Goal: Information Seeking & Learning: Learn about a topic

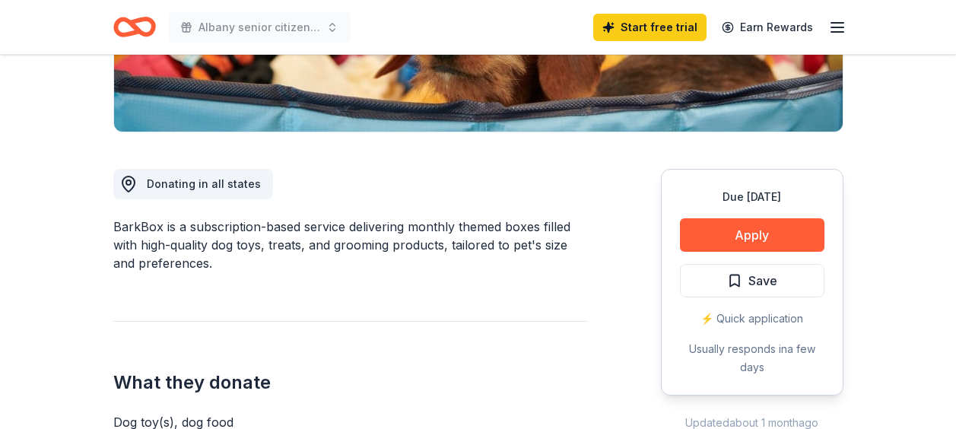
scroll to position [380, 0]
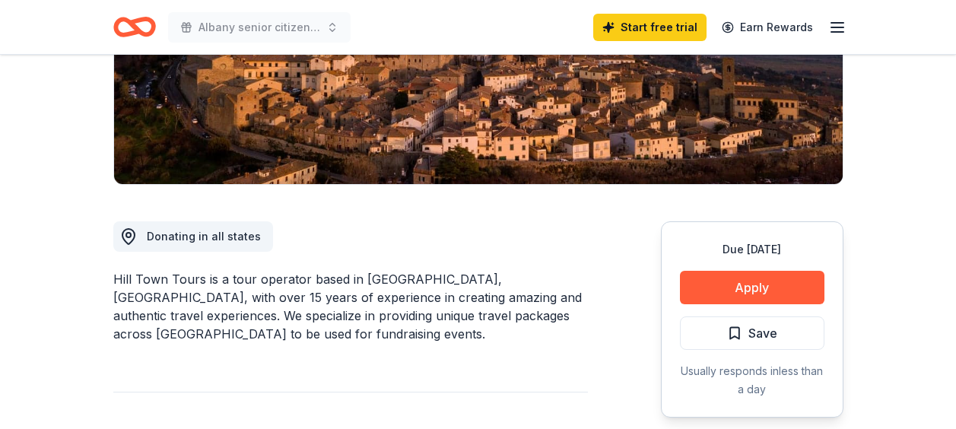
scroll to position [304, 0]
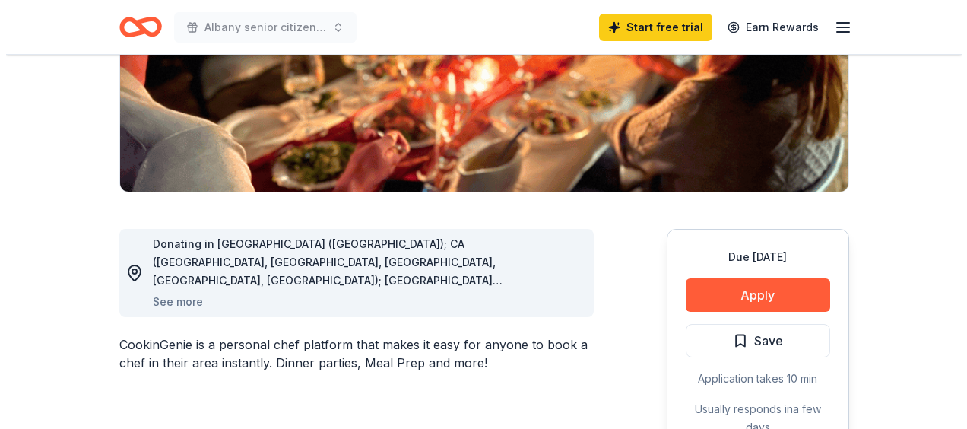
scroll to position [304, 0]
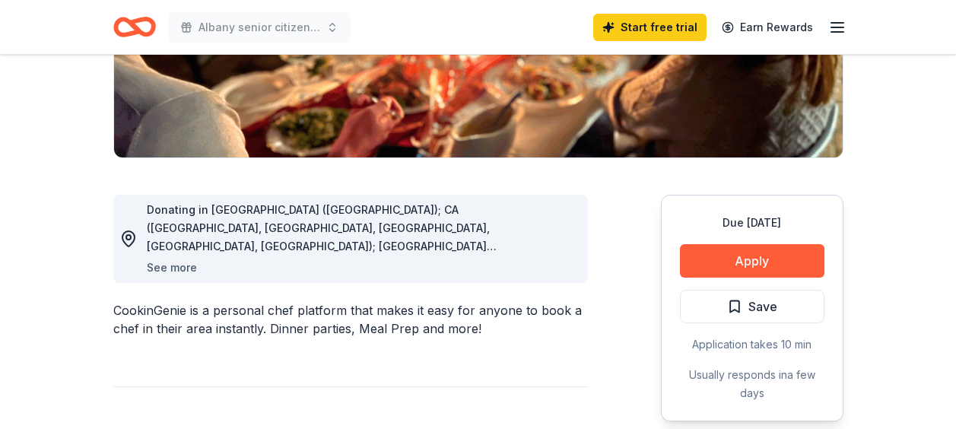
click at [185, 268] on button "See more" at bounding box center [172, 267] width 50 height 18
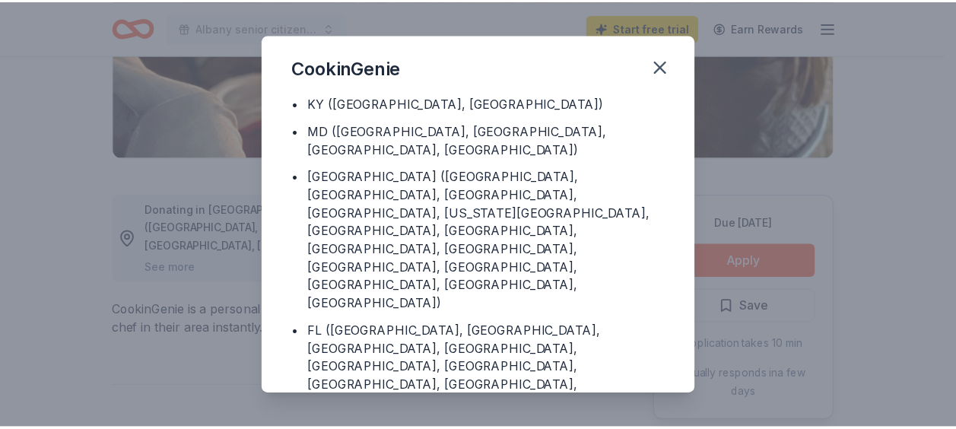
scroll to position [190, 0]
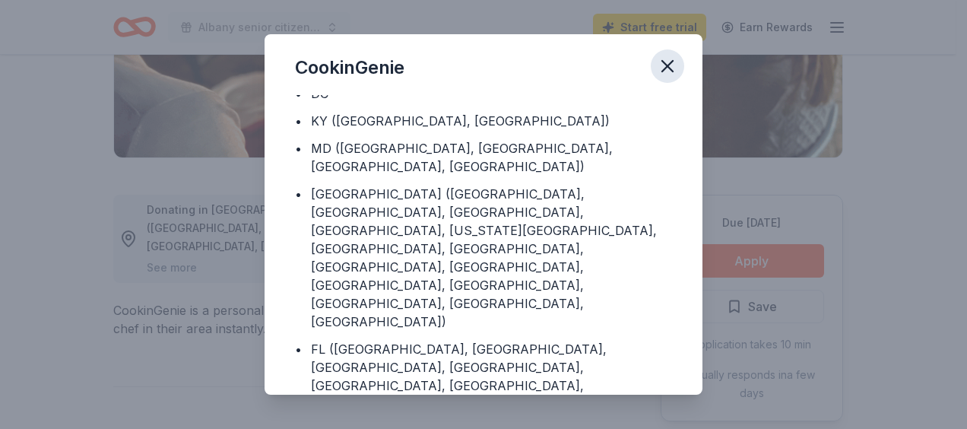
click at [670, 65] on icon "button" at bounding box center [667, 65] width 21 height 21
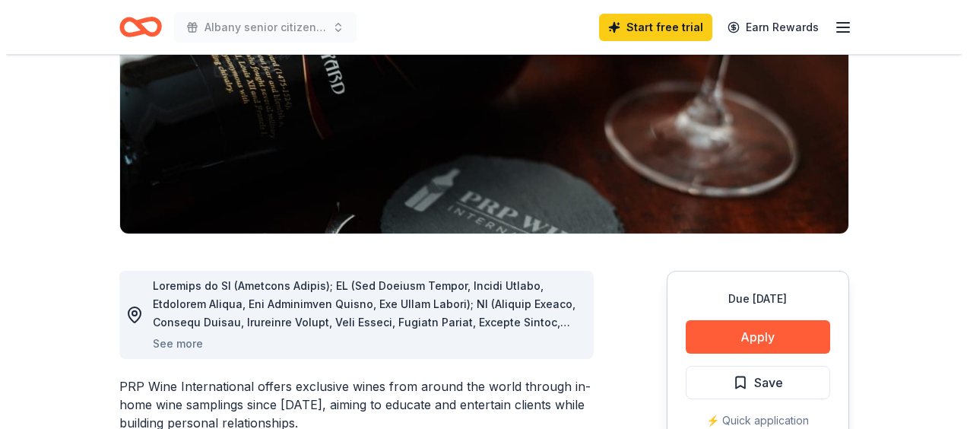
scroll to position [304, 0]
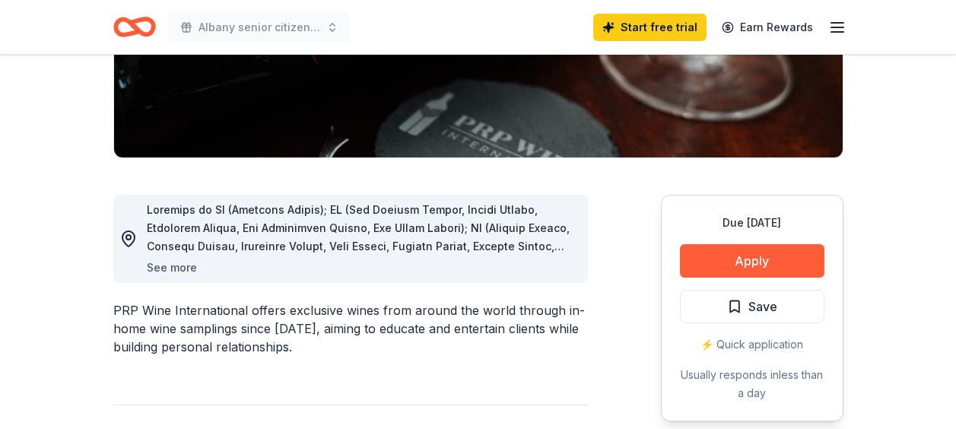
click at [178, 273] on button "See more" at bounding box center [172, 267] width 50 height 18
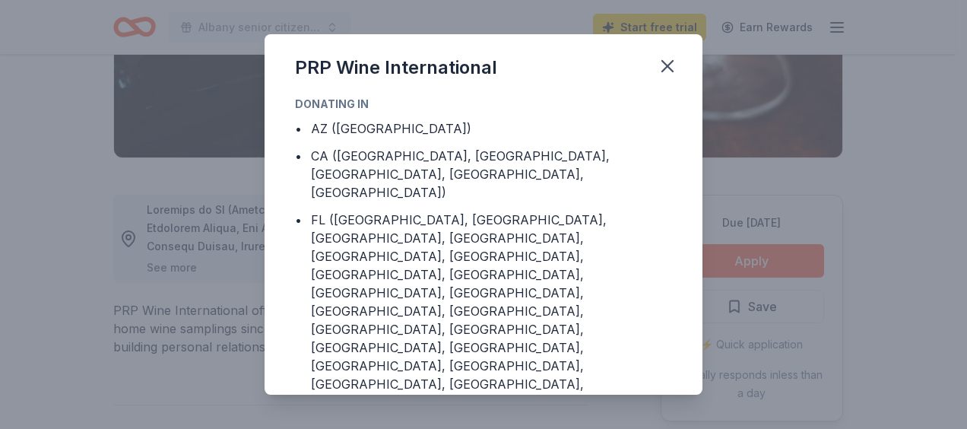
click at [178, 267] on div "PRP Wine International Donating in • AZ ([GEOGRAPHIC_DATA]) • CA ([GEOGRAPHIC_D…" at bounding box center [483, 214] width 967 height 429
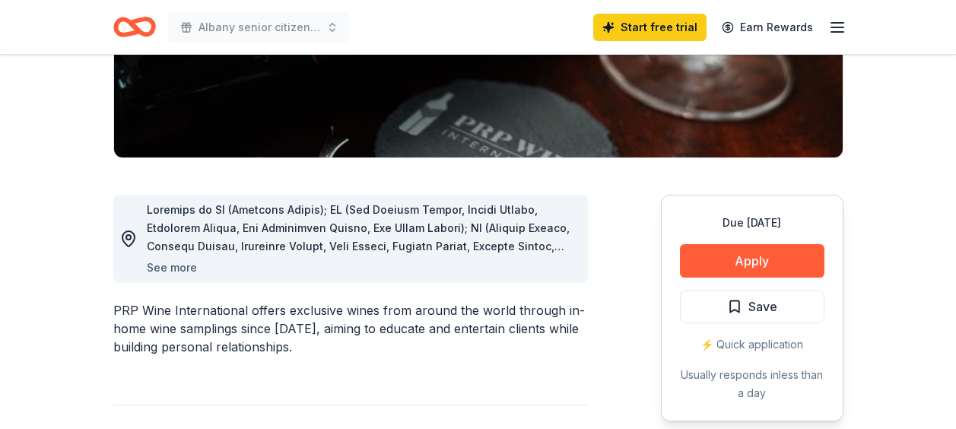
click at [179, 267] on button "See more" at bounding box center [172, 267] width 50 height 18
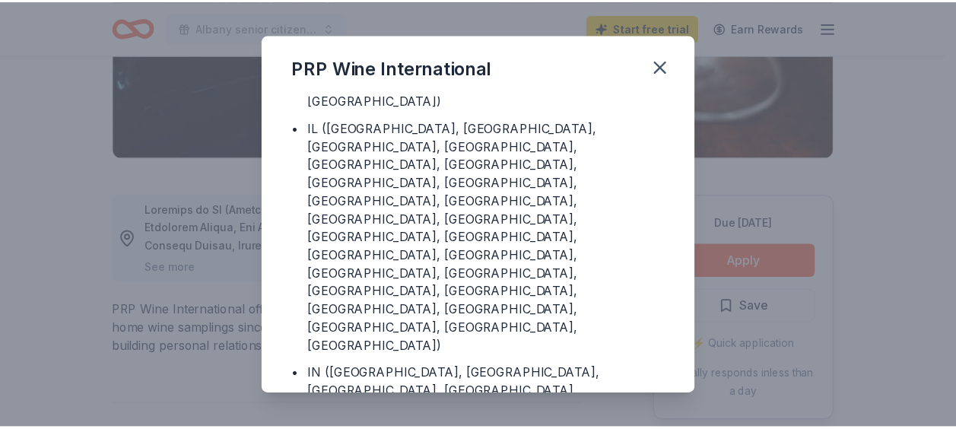
scroll to position [275, 0]
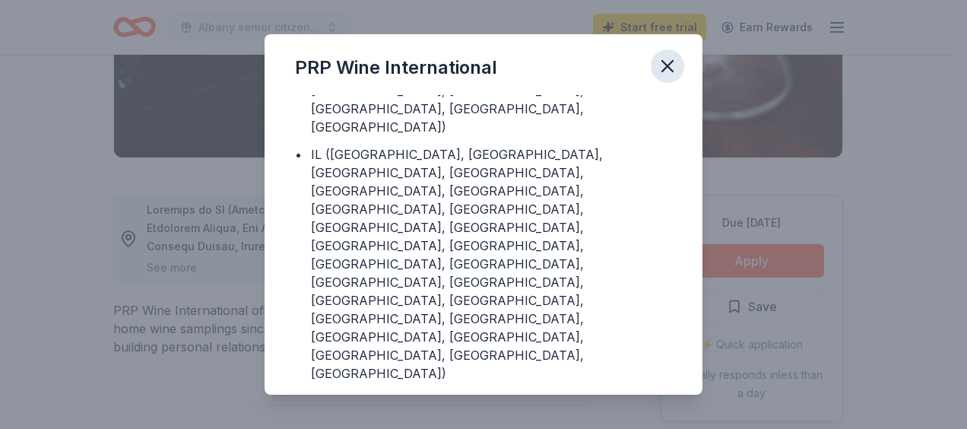
click at [668, 68] on icon "button" at bounding box center [667, 65] width 21 height 21
